Goal: Information Seeking & Learning: Learn about a topic

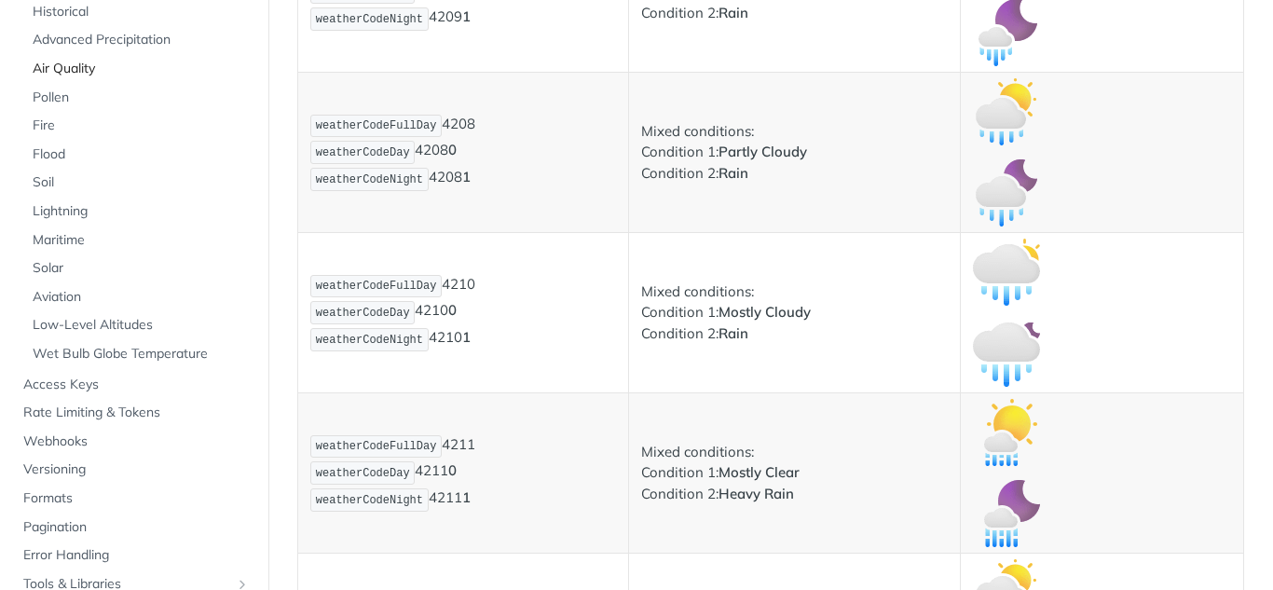
scroll to position [280, 0]
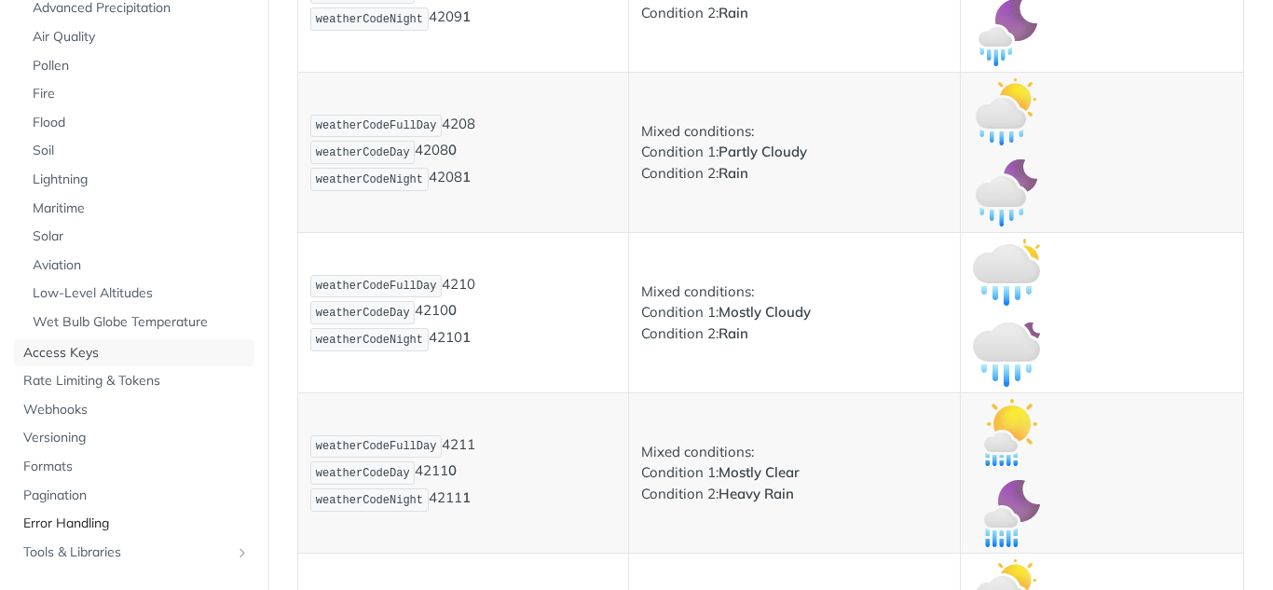
drag, startPoint x: 171, startPoint y: 348, endPoint x: 219, endPoint y: 349, distance: 48.5
click at [171, 348] on span "Access Keys" at bounding box center [136, 353] width 226 height 19
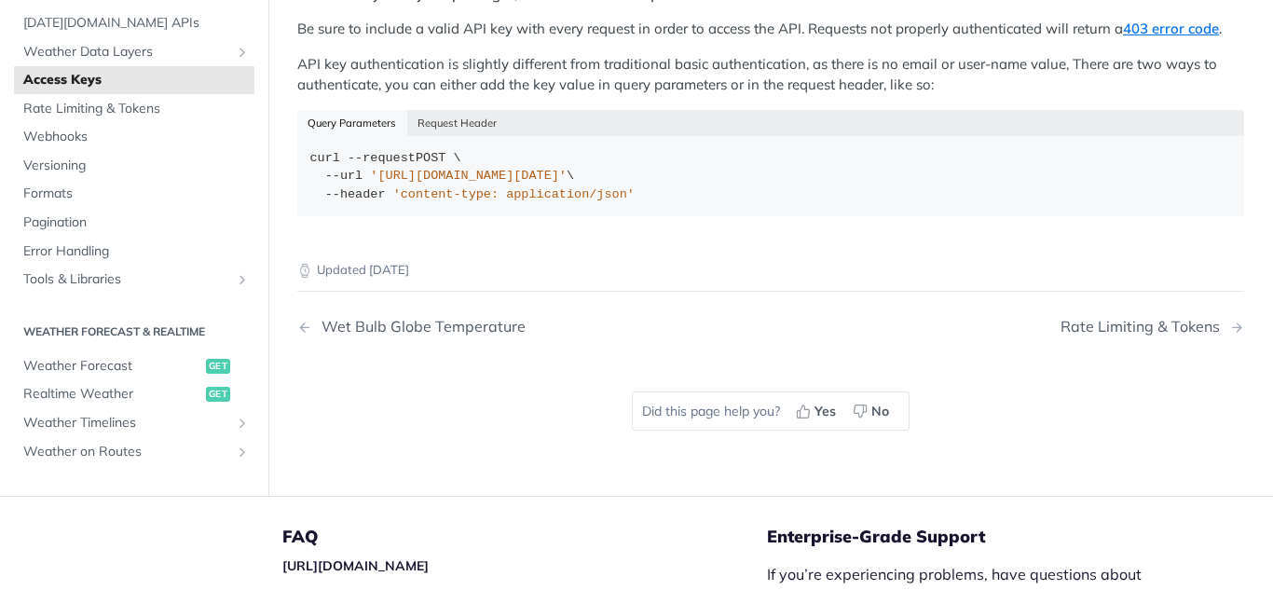
scroll to position [354, 0]
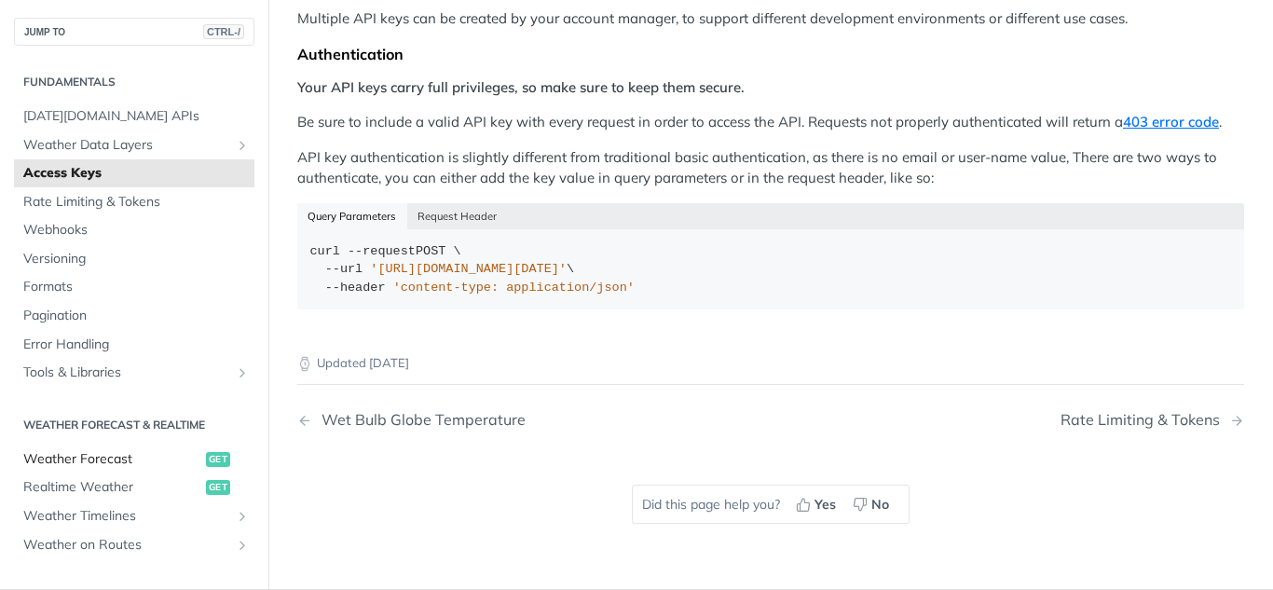
click at [156, 460] on span "Weather Forecast" at bounding box center [112, 459] width 178 height 19
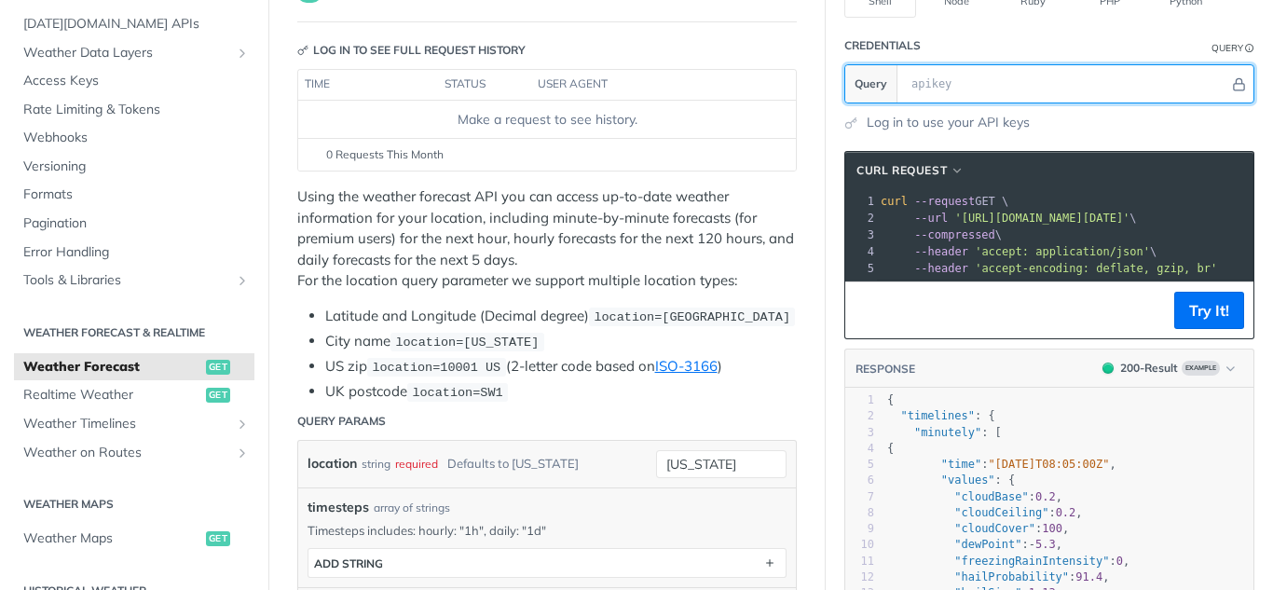
click at [943, 80] on input "text" at bounding box center [1065, 83] width 327 height 37
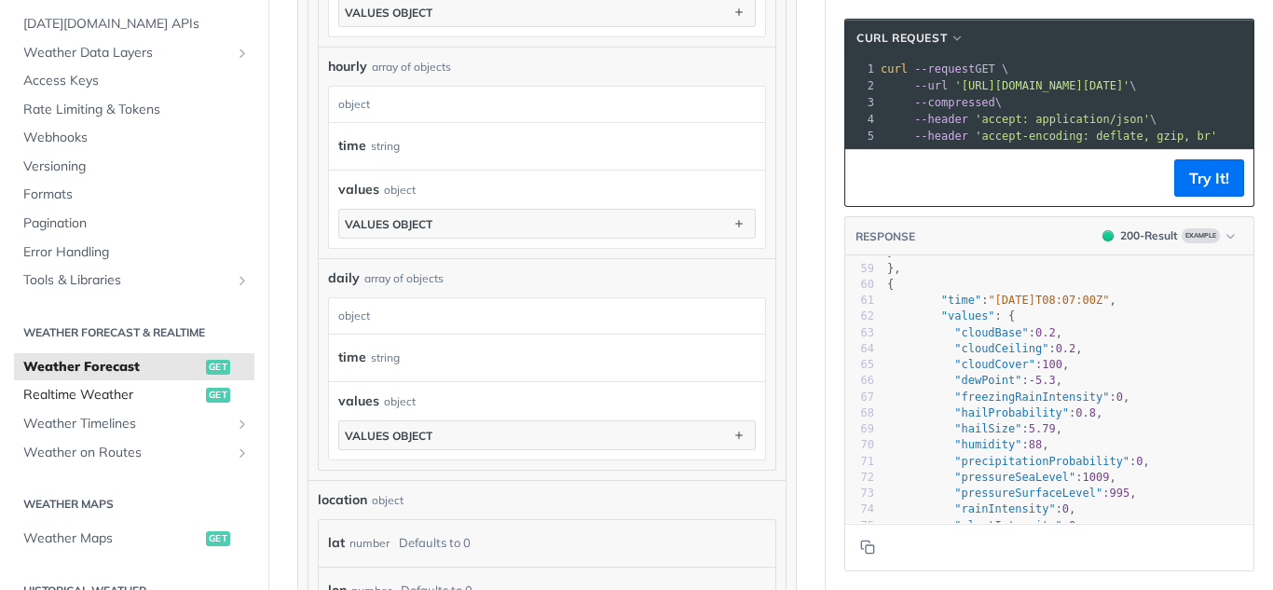
click at [174, 391] on span "Realtime Weather" at bounding box center [112, 395] width 178 height 19
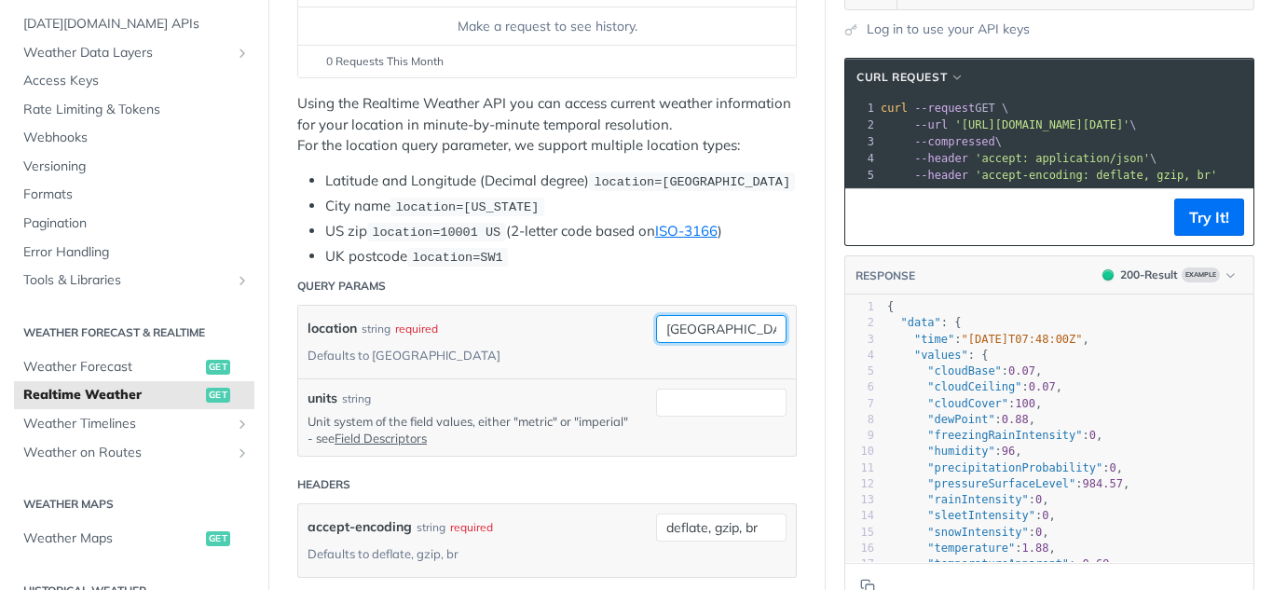
drag, startPoint x: 723, startPoint y: 324, endPoint x: 634, endPoint y: 325, distance: 89.5
click at [634, 325] on div "location string required Defaults to [GEOGRAPHIC_DATA] [GEOGRAPHIC_DATA] requir…" at bounding box center [547, 342] width 479 height 54
click at [703, 389] on input "units" at bounding box center [721, 403] width 130 height 28
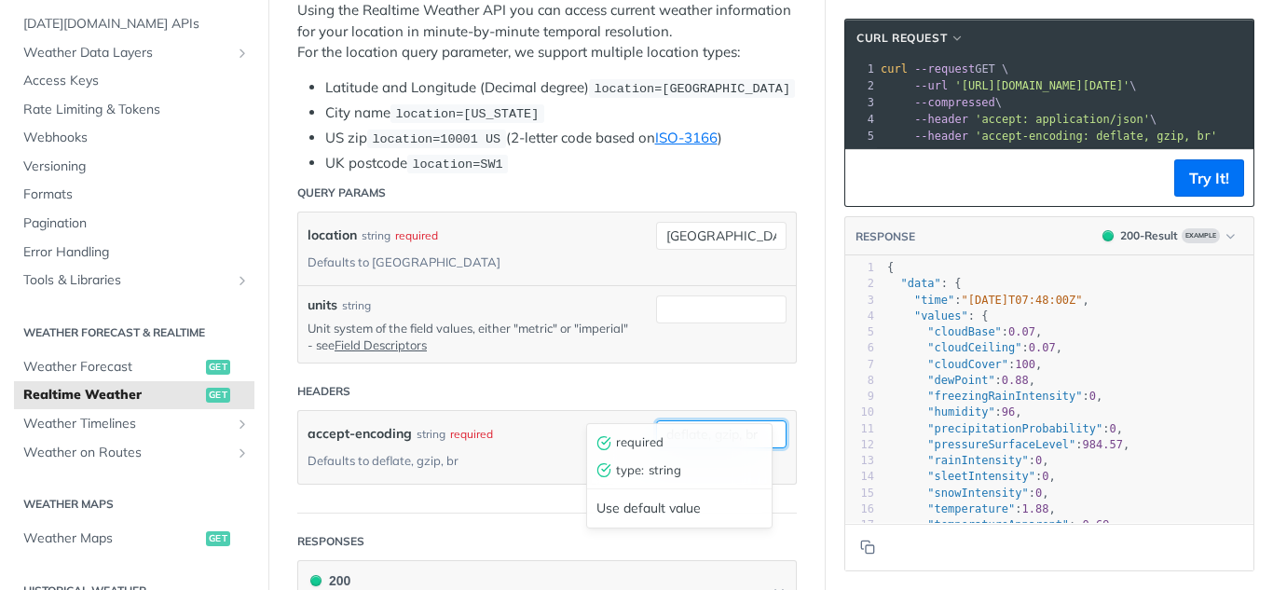
click at [686, 420] on input "deflate, gzip, br" at bounding box center [721, 434] width 130 height 28
click at [688, 301] on div "units string Unit system of the field values, either "metric" or "imperial" - s…" at bounding box center [547, 324] width 479 height 58
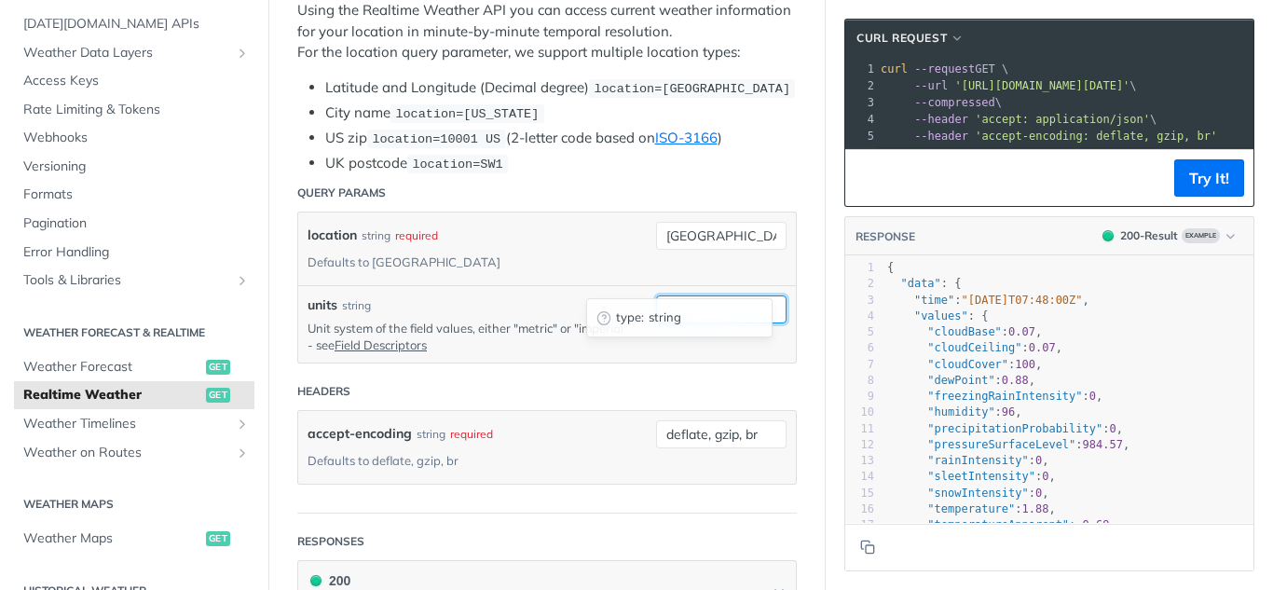
click at [677, 295] on input "units" at bounding box center [721, 309] width 130 height 28
click at [641, 420] on div "accept-encoding string required Defaults to deflate, gzip, br deflate, gzip, br" at bounding box center [547, 447] width 479 height 54
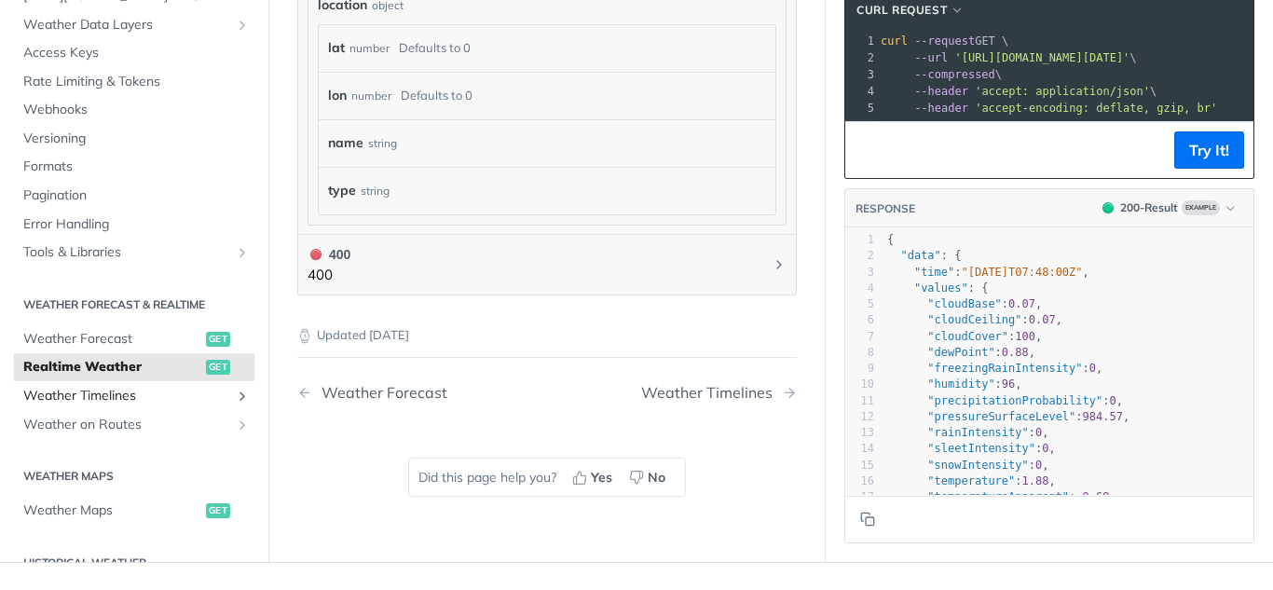
scroll to position [186, 0]
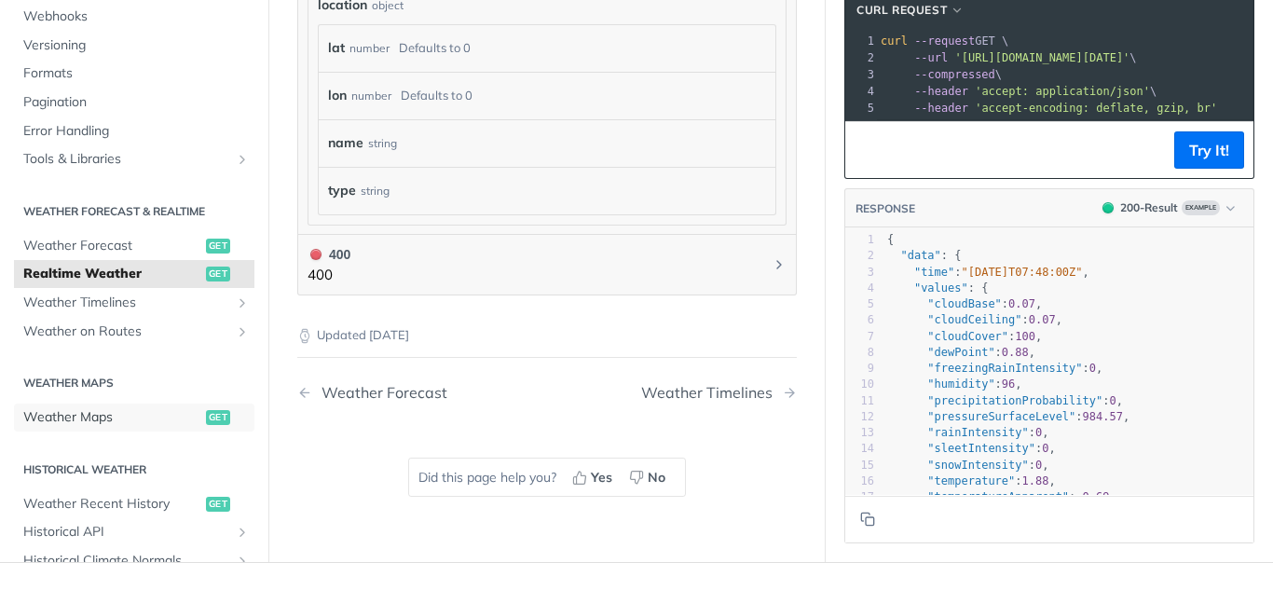
click at [175, 408] on span "Weather Maps" at bounding box center [112, 417] width 178 height 19
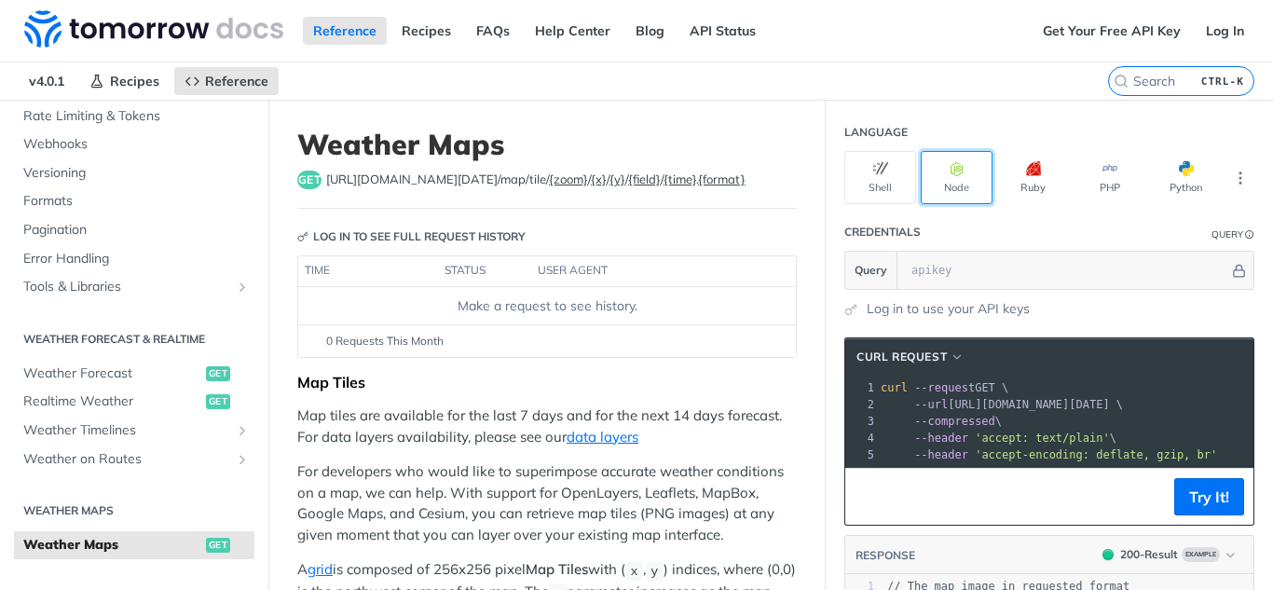
click at [955, 160] on button "Node" at bounding box center [957, 177] width 72 height 53
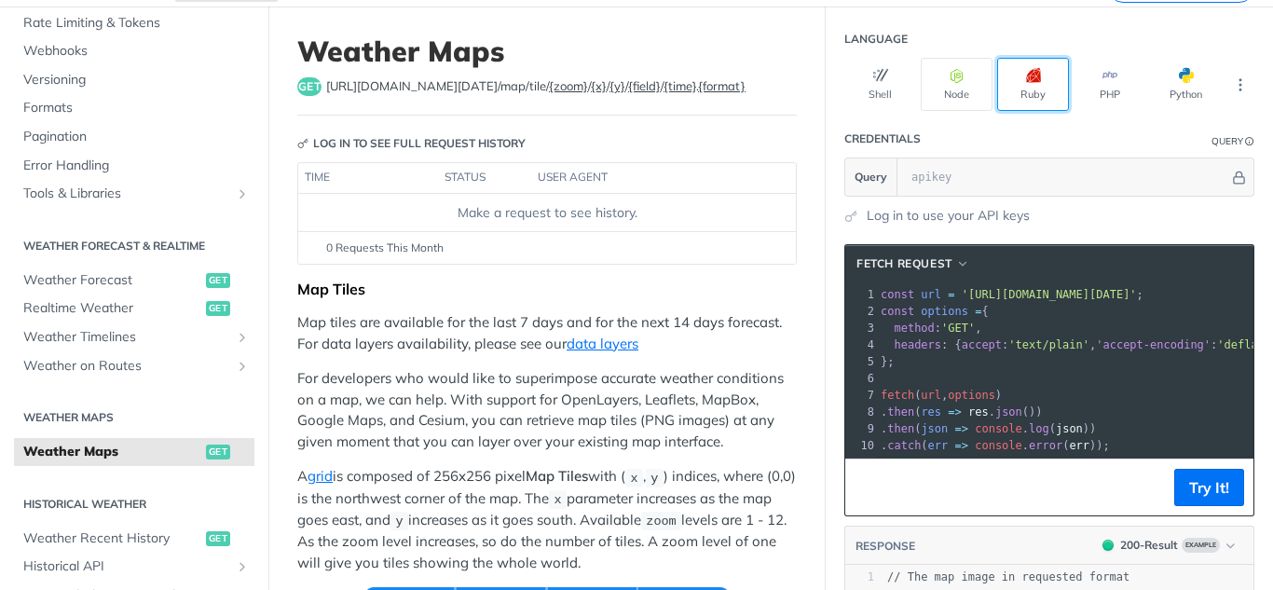
click at [1015, 89] on button "Ruby" at bounding box center [1033, 84] width 72 height 53
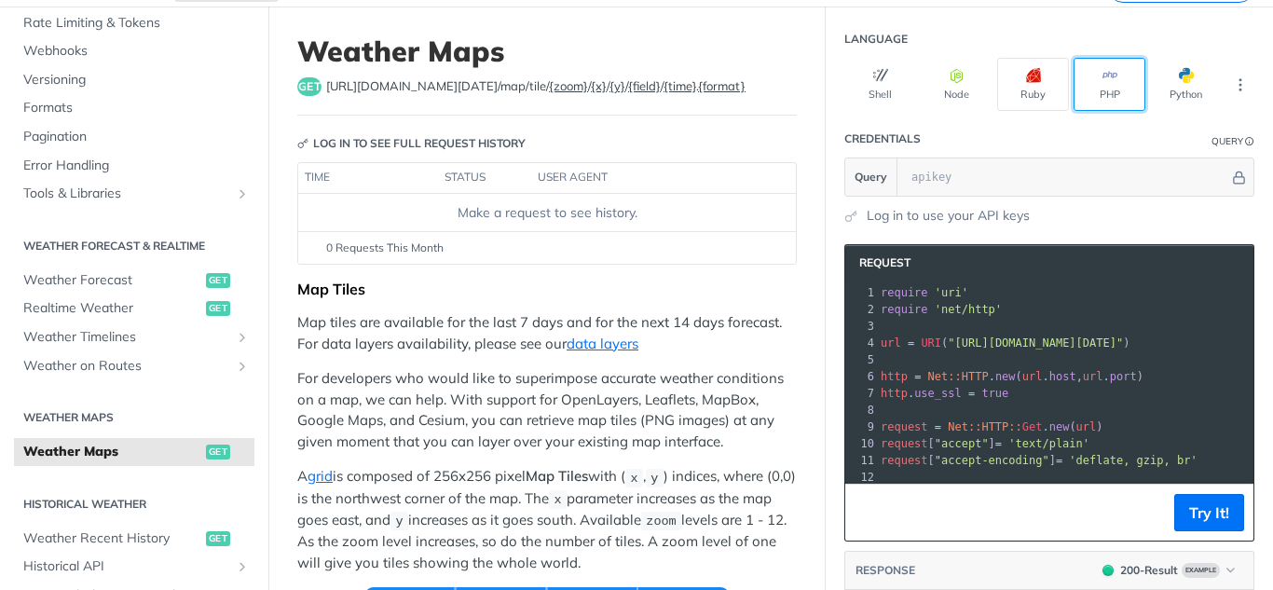
click at [1074, 85] on button "PHP" at bounding box center [1110, 84] width 72 height 53
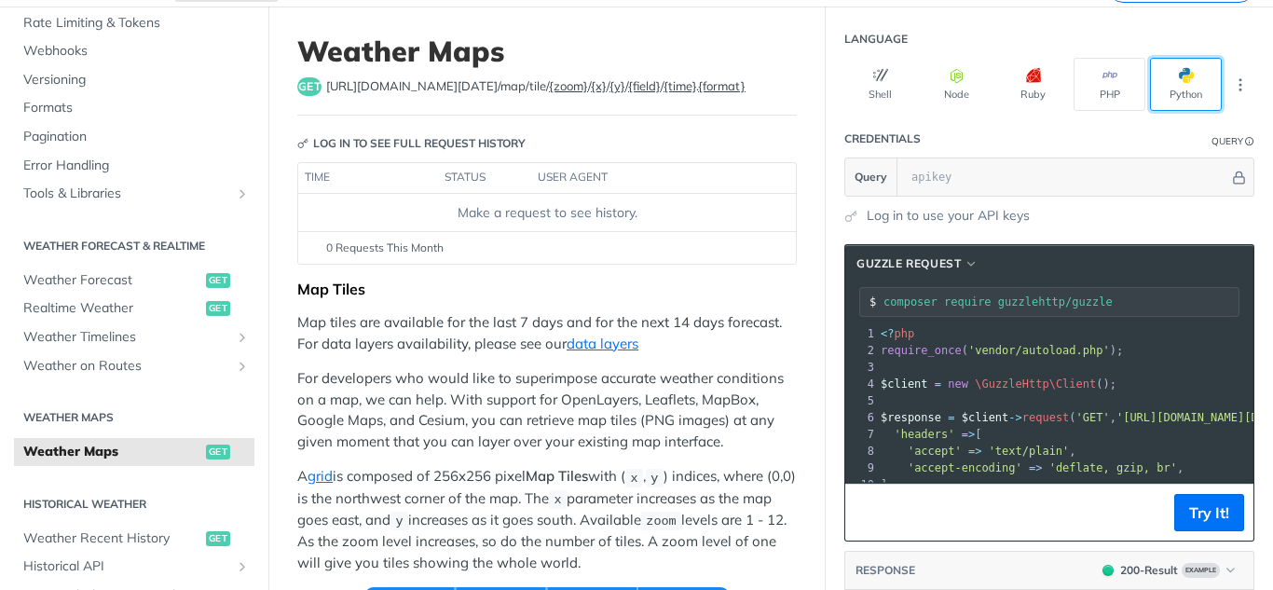
click at [1150, 76] on button "Python" at bounding box center [1186, 84] width 72 height 53
type input "python -m pip install requests"
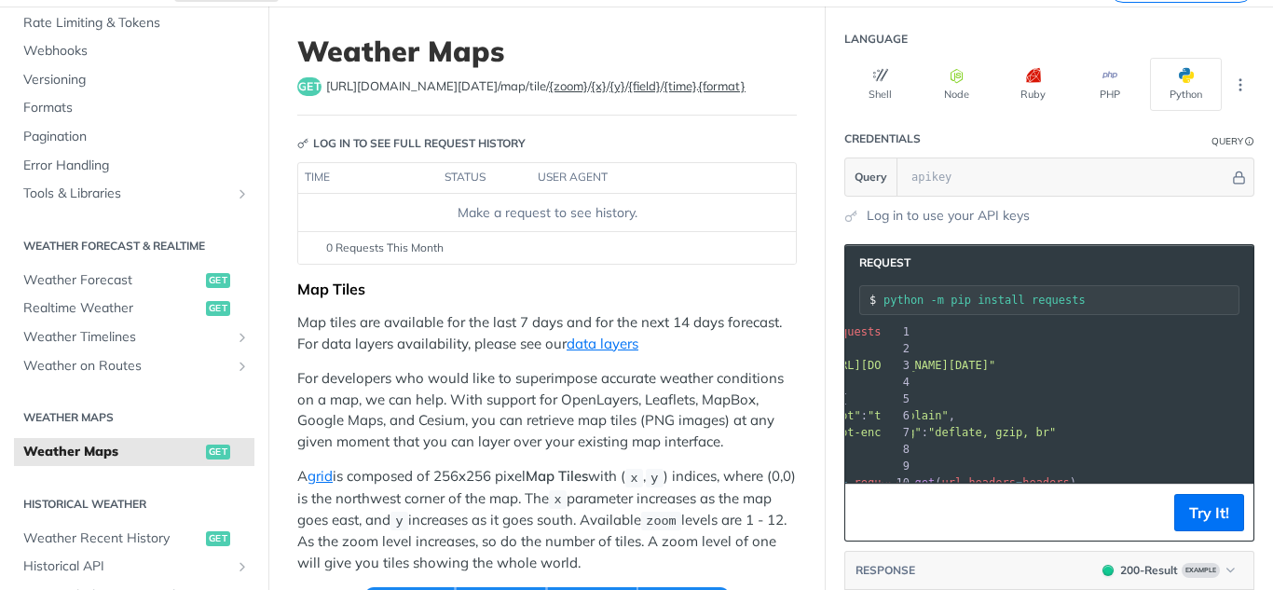
scroll to position [0, 136]
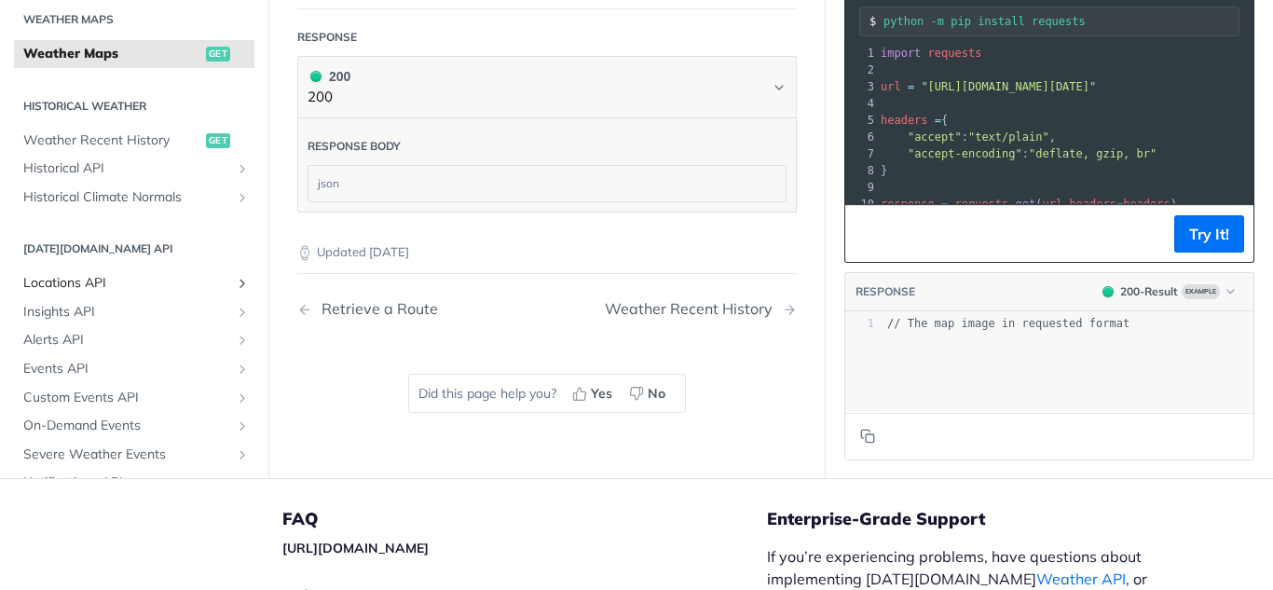
click at [153, 294] on span "Locations API" at bounding box center [126, 284] width 207 height 19
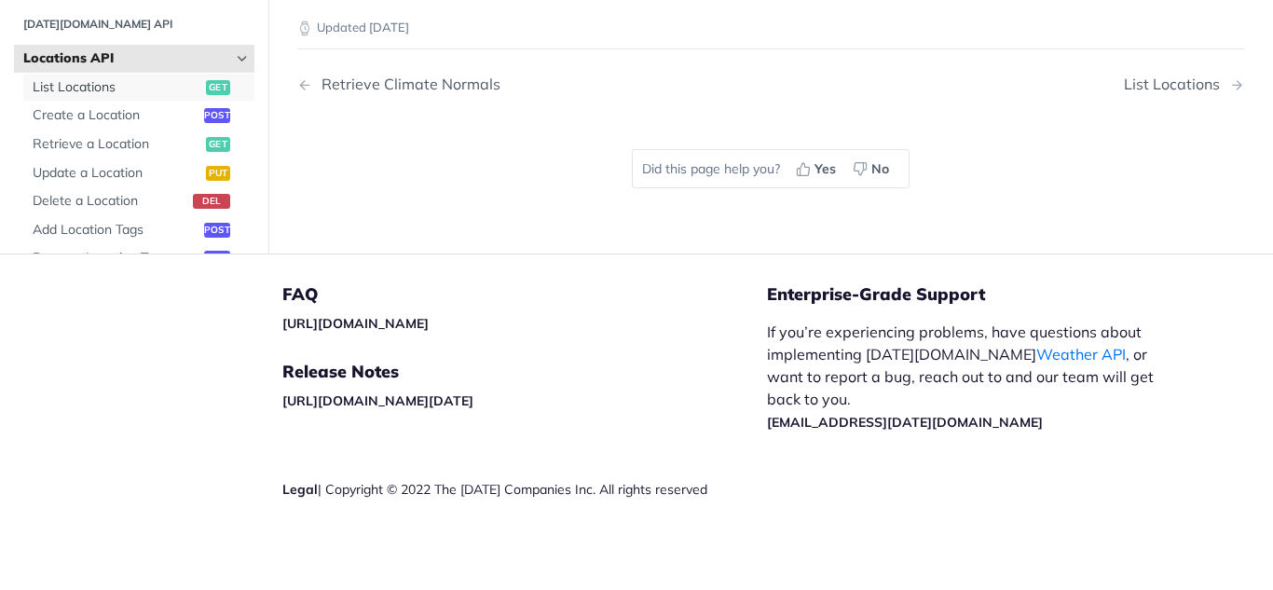
drag, startPoint x: 111, startPoint y: 253, endPoint x: 224, endPoint y: 255, distance: 112.8
click at [111, 97] on span "List Locations" at bounding box center [117, 87] width 169 height 19
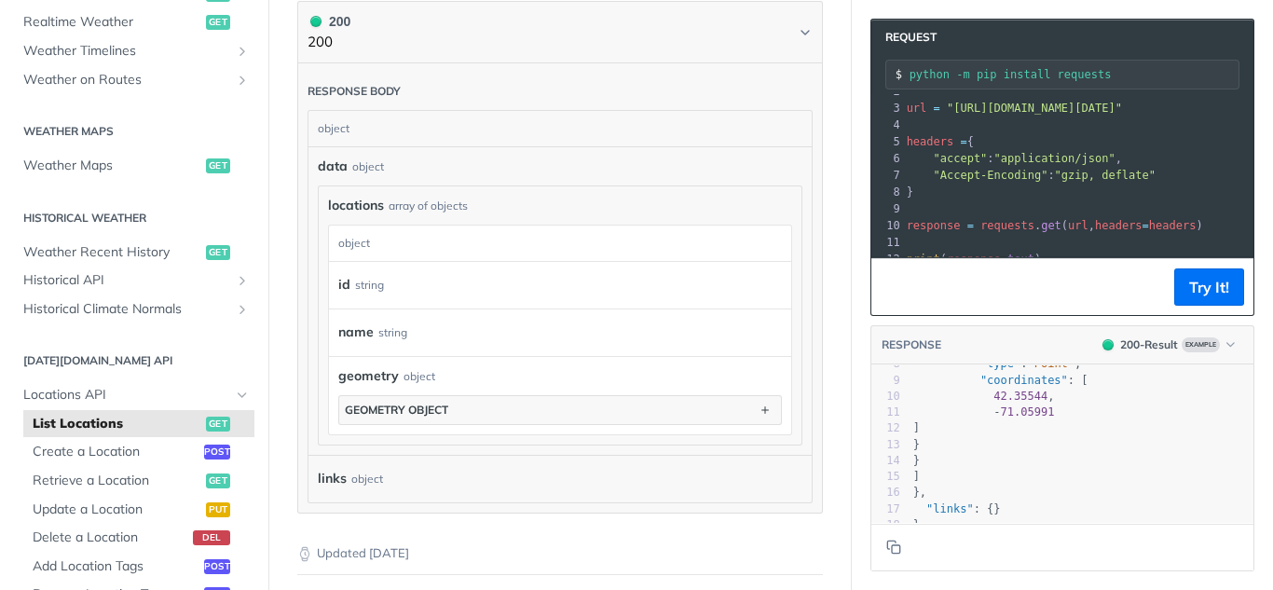
scroll to position [559, 0]
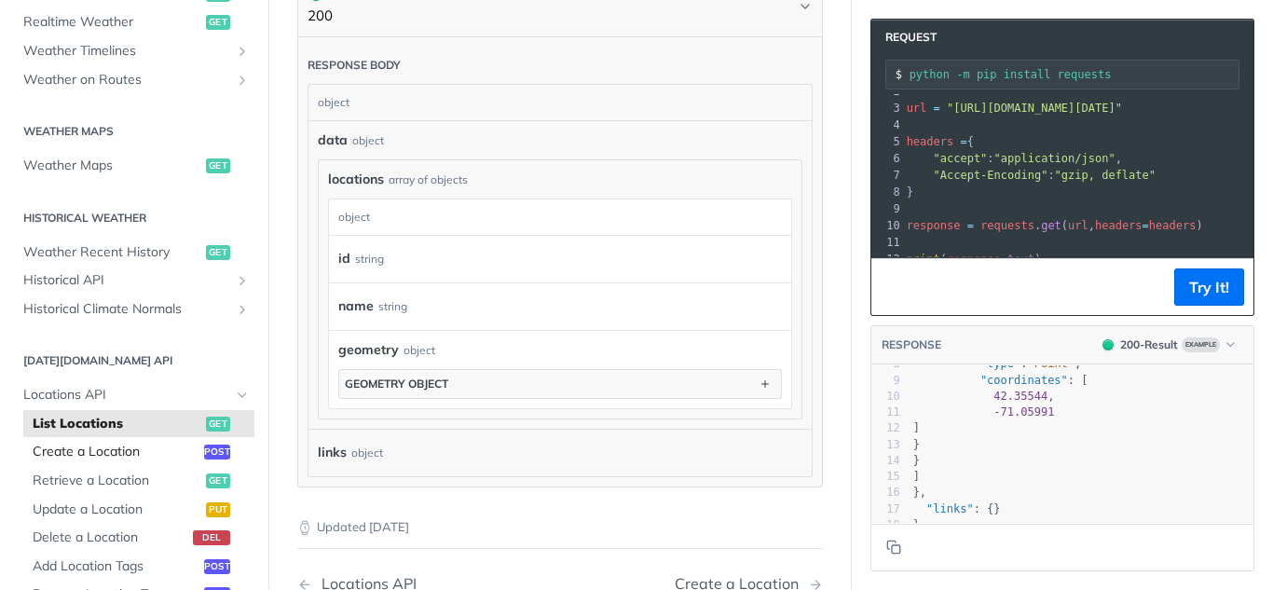
click at [89, 447] on span "Create a Location" at bounding box center [116, 452] width 167 height 19
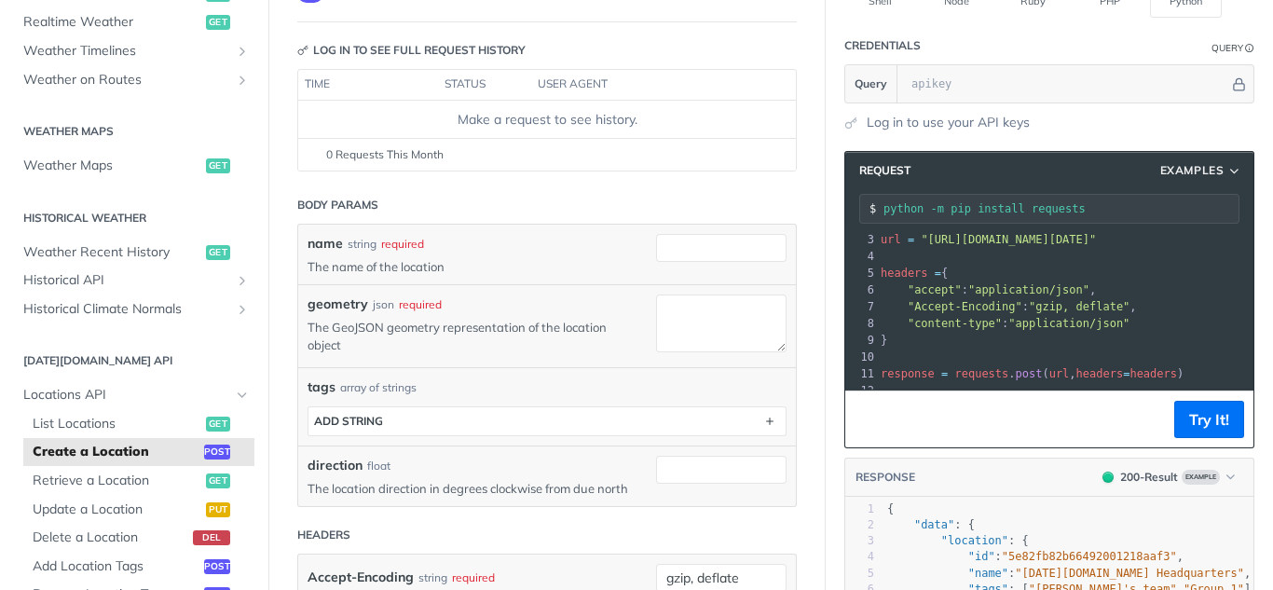
scroll to position [64, 0]
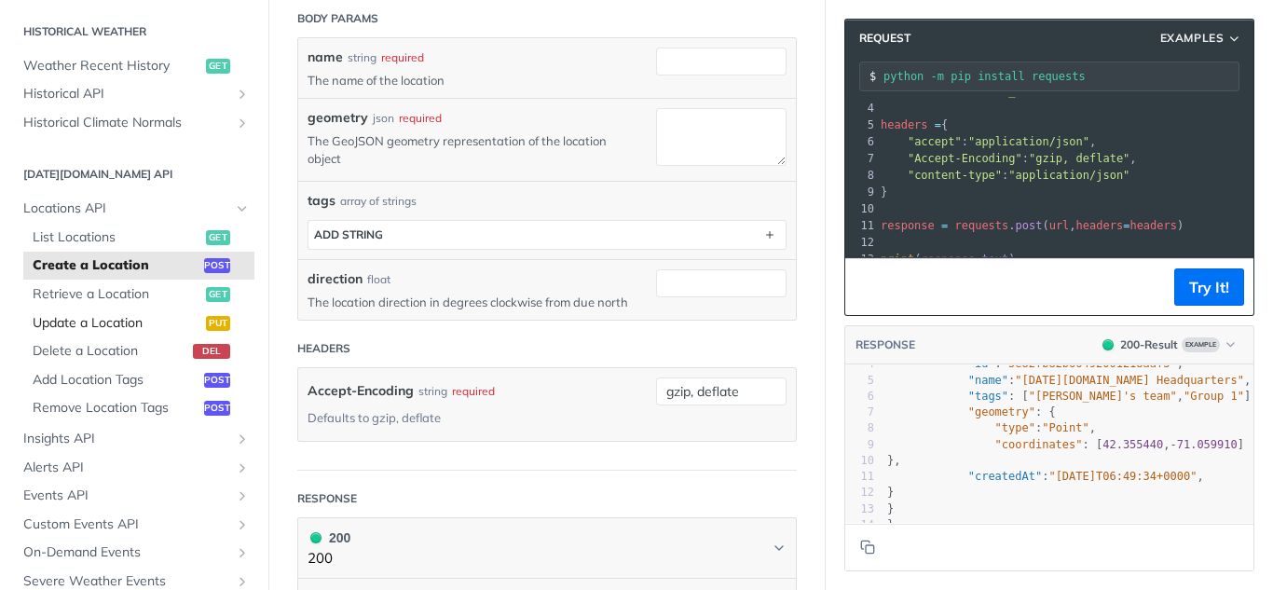
click at [137, 330] on span "Update a Location" at bounding box center [117, 323] width 169 height 19
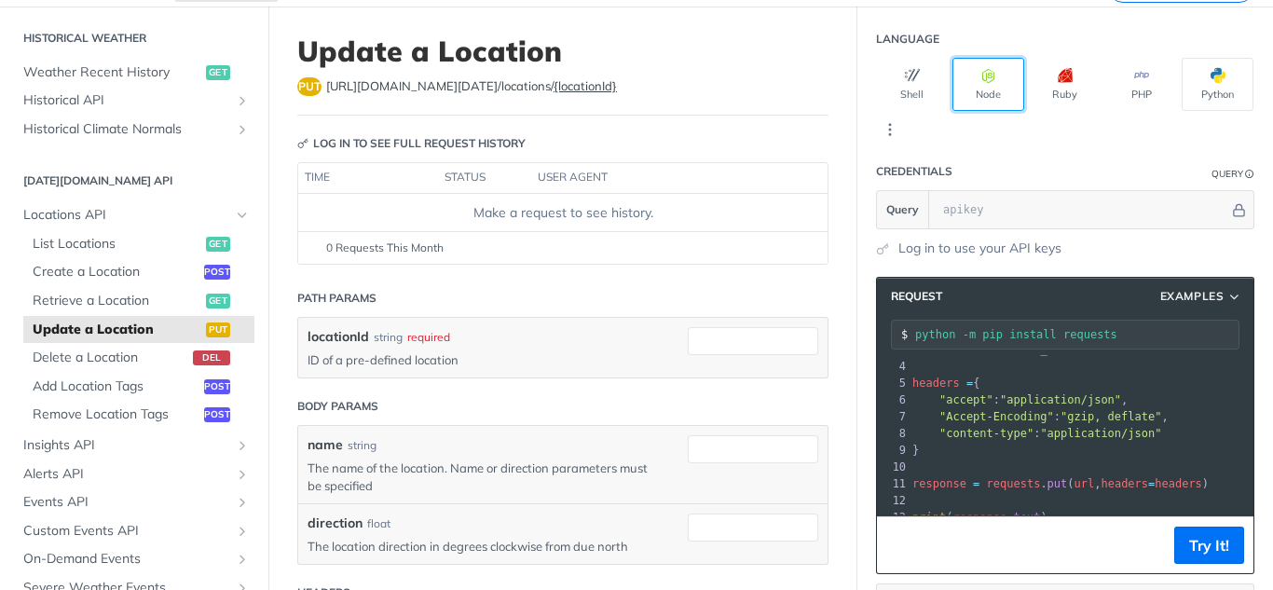
click at [955, 98] on button "Node" at bounding box center [988, 84] width 72 height 53
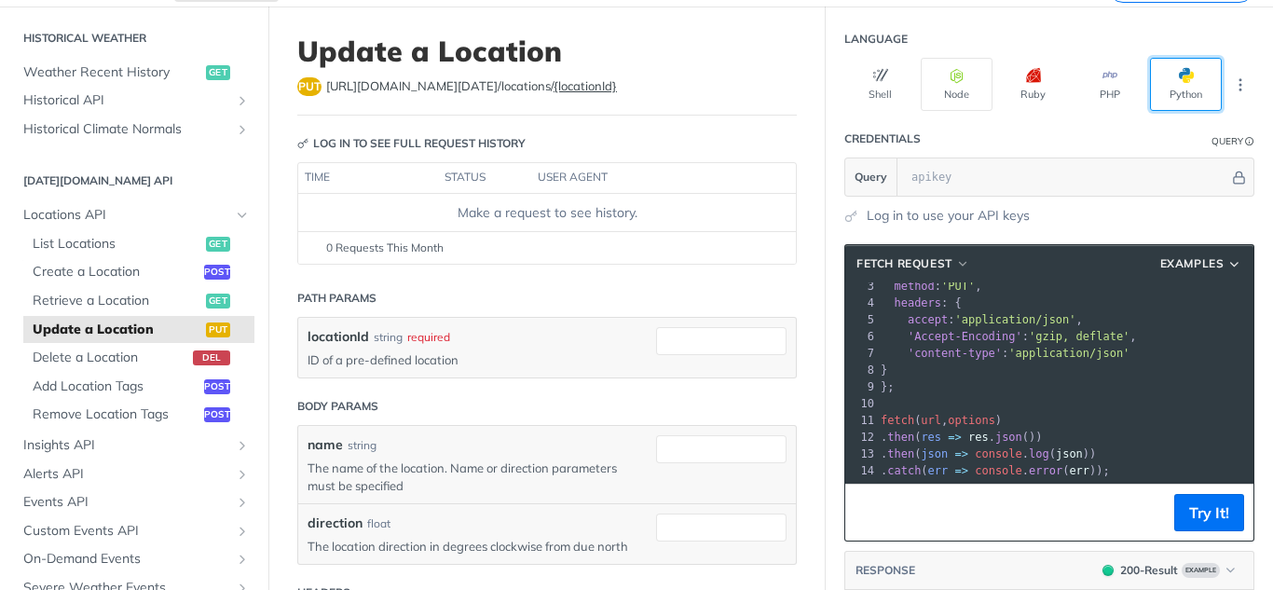
click at [1193, 79] on button "Python" at bounding box center [1186, 84] width 72 height 53
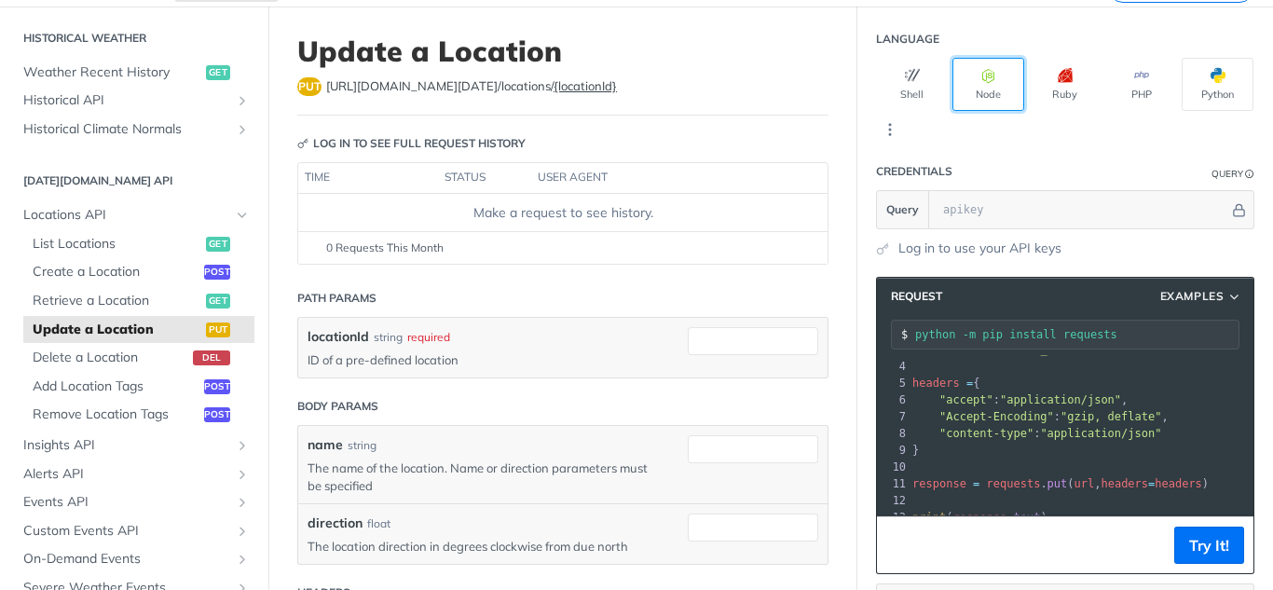
click at [981, 96] on button "Node" at bounding box center [988, 84] width 72 height 53
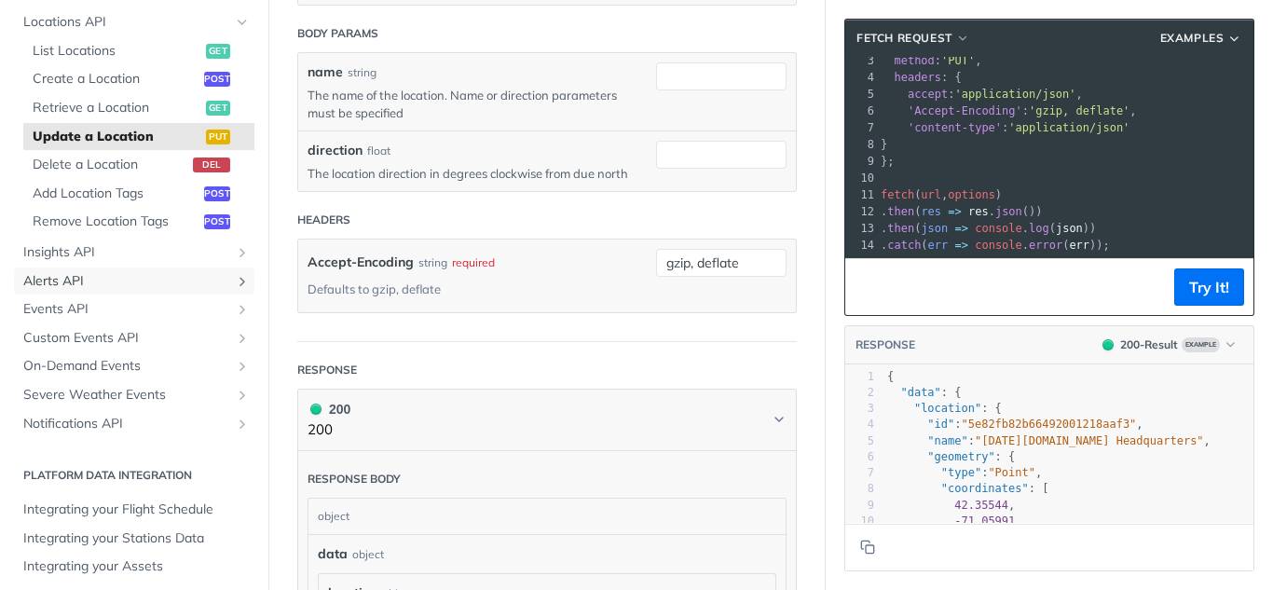
drag, startPoint x: 158, startPoint y: 283, endPoint x: 213, endPoint y: 289, distance: 55.3
click at [158, 283] on span "Alerts API" at bounding box center [126, 281] width 207 height 19
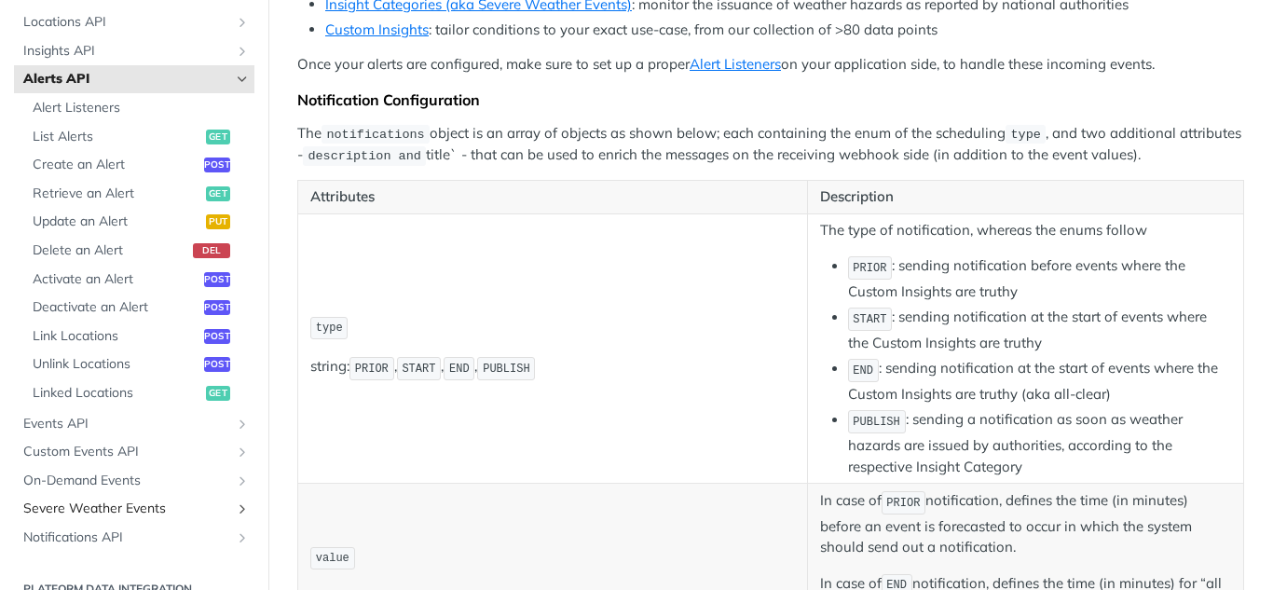
click at [215, 503] on span "Severe Weather Events" at bounding box center [126, 508] width 207 height 19
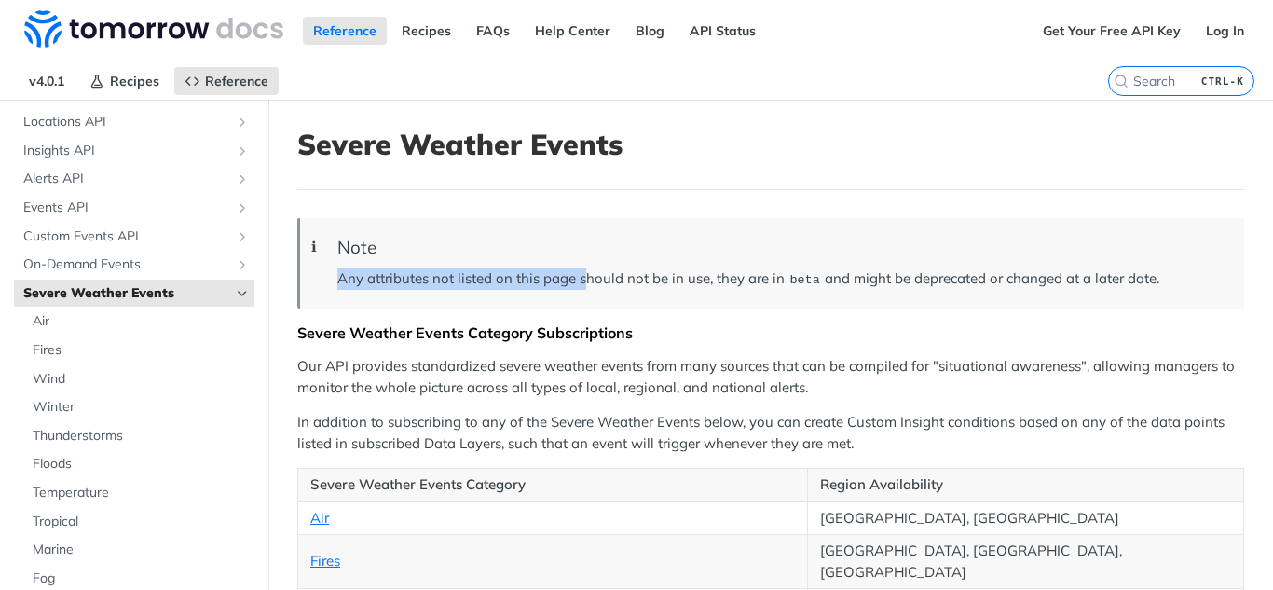
drag, startPoint x: 338, startPoint y: 277, endPoint x: 589, endPoint y: 276, distance: 250.7
click at [586, 272] on blockquote "ℹ Note Any attributes not listed on this page should not be in use, they are in…" at bounding box center [770, 263] width 947 height 90
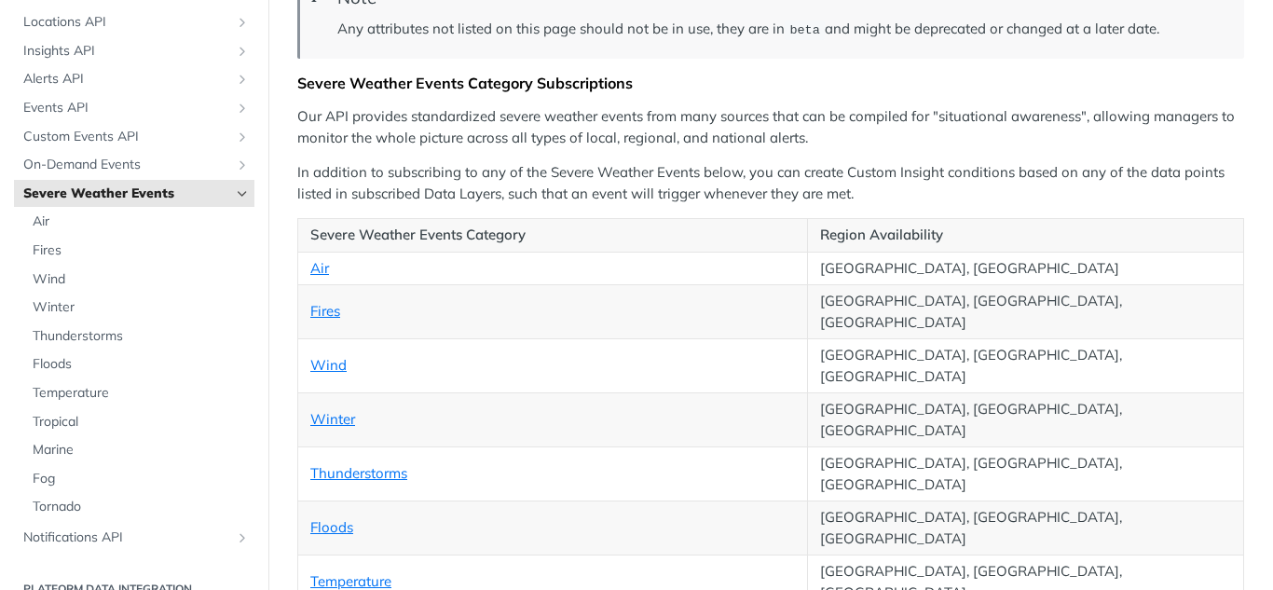
scroll to position [280, 0]
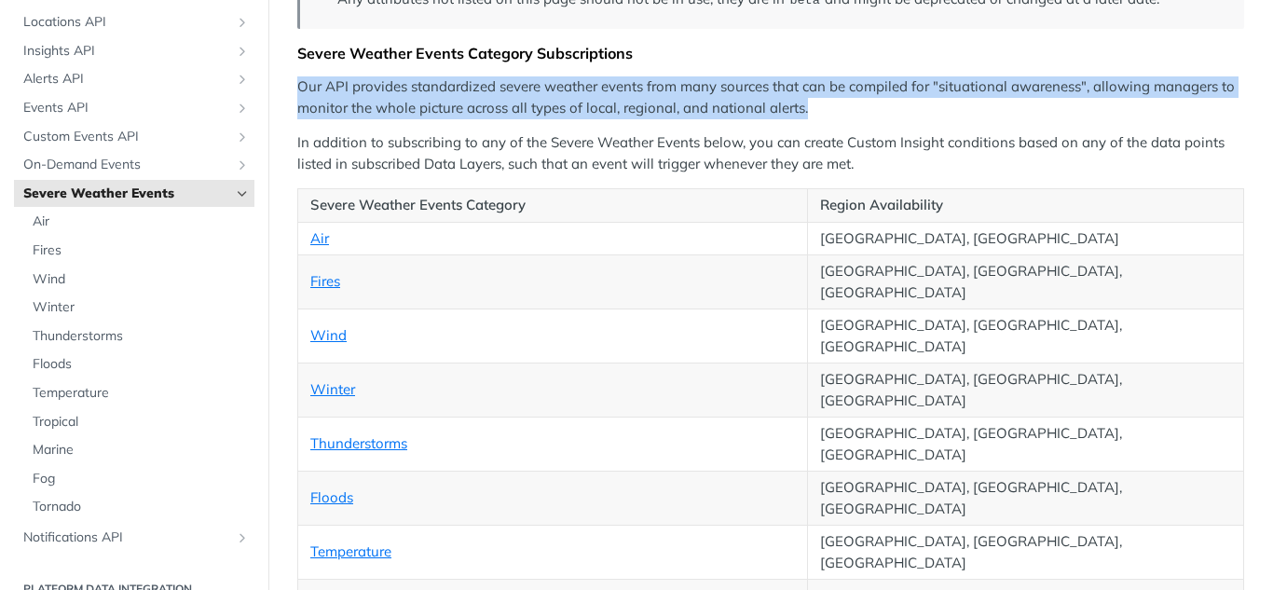
drag, startPoint x: 297, startPoint y: 83, endPoint x: 822, endPoint y: 107, distance: 525.2
click at [838, 107] on p "Our API provides standardized severe weather events from many sources that can …" at bounding box center [770, 97] width 947 height 42
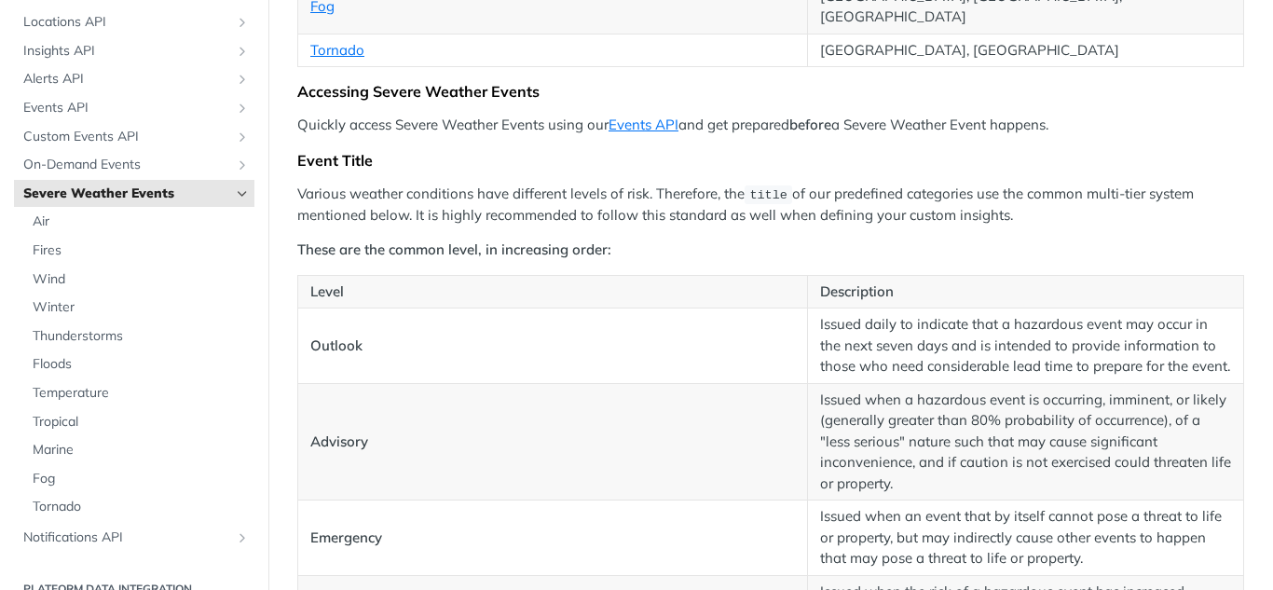
scroll to position [839, 0]
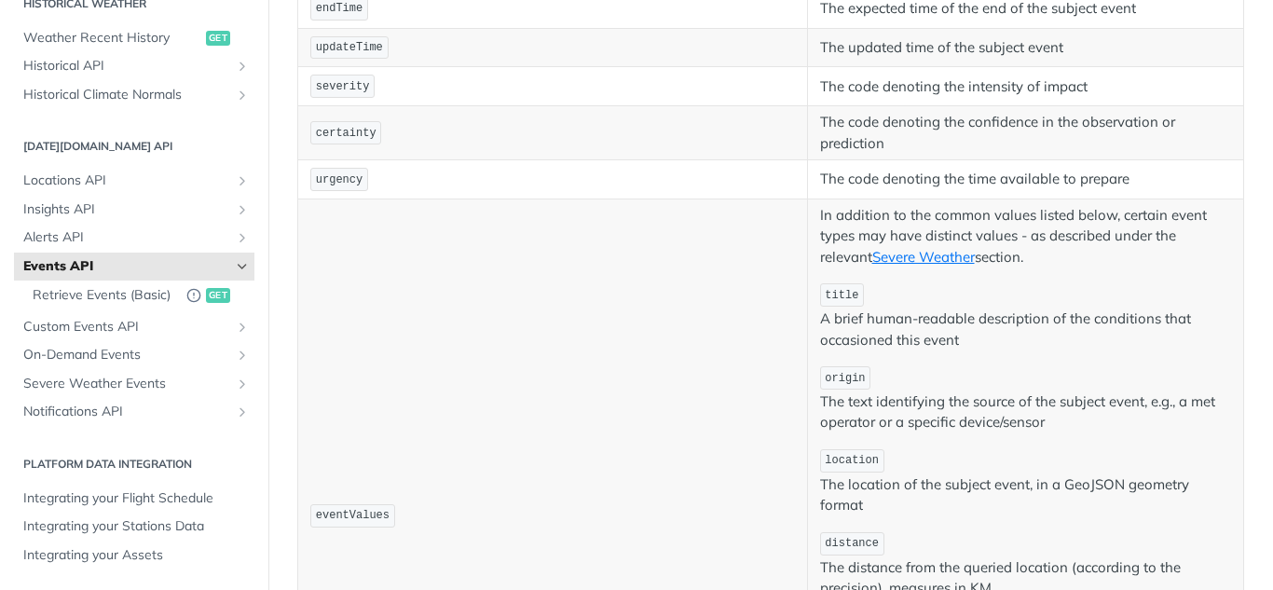
scroll to position [559, 0]
